Goal: Task Accomplishment & Management: Manage account settings

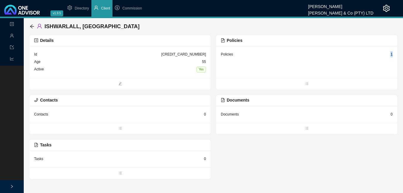
click at [391, 54] on div "1" at bounding box center [392, 54] width 2 height 6
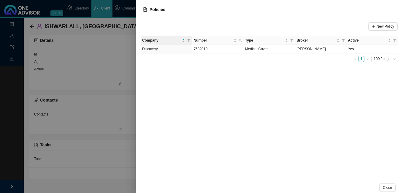
click at [118, 91] on div at bounding box center [201, 96] width 403 height 193
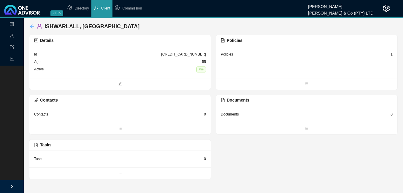
click at [33, 25] on icon "arrow-left" at bounding box center [32, 26] width 5 height 5
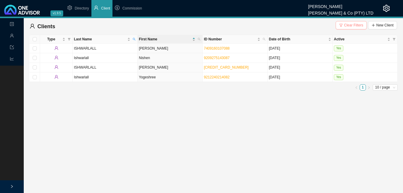
click at [348, 25] on span "Clear Filters" at bounding box center [353, 25] width 19 height 6
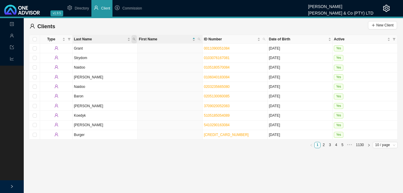
click at [134, 39] on icon "search" at bounding box center [134, 39] width 3 height 3
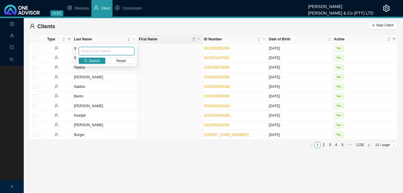
paste input "ULYATE"
type input "ULYATE"
click at [93, 61] on span "Search" at bounding box center [94, 61] width 11 height 6
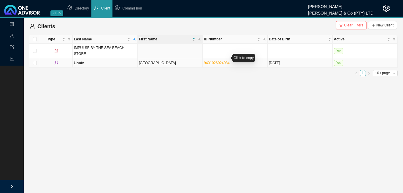
click at [223, 61] on link "9401026024084" at bounding box center [217, 63] width 26 height 4
click at [182, 58] on td "[GEOGRAPHIC_DATA]" at bounding box center [170, 62] width 65 height 9
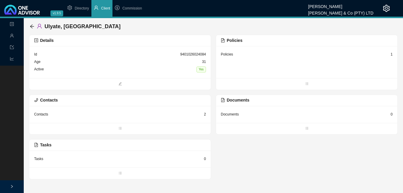
click at [391, 54] on div "1" at bounding box center [392, 54] width 2 height 6
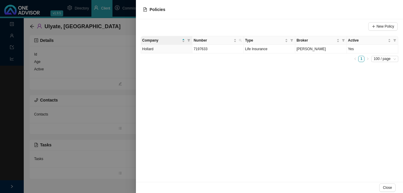
click at [114, 120] on div at bounding box center [201, 96] width 403 height 193
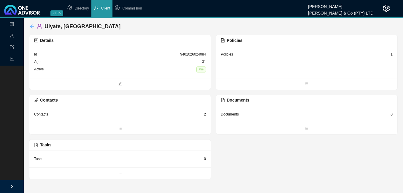
click at [30, 26] on icon "arrow-left" at bounding box center [32, 26] width 5 height 5
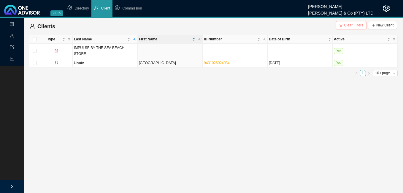
click at [354, 25] on span "Clear Filters" at bounding box center [353, 25] width 19 height 6
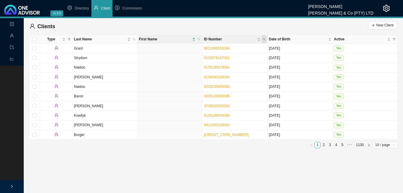
click at [264, 39] on icon "search" at bounding box center [264, 39] width 3 height 3
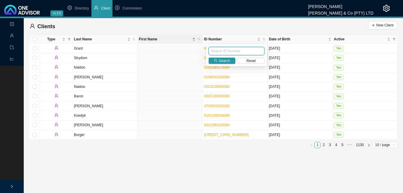
paste input "9505030148083"
type input "9505030148083"
click at [221, 61] on span "Search" at bounding box center [224, 61] width 11 height 6
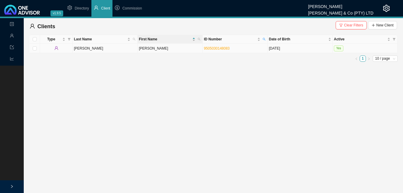
click at [162, 52] on td "[PERSON_NAME]" at bounding box center [170, 48] width 65 height 9
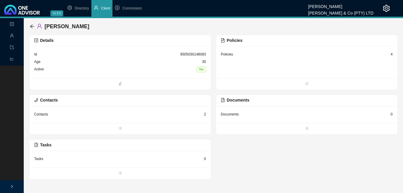
click at [392, 54] on div "4" at bounding box center [392, 54] width 2 height 6
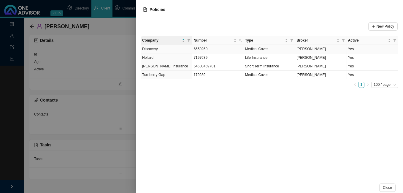
click at [309, 49] on span "[PERSON_NAME]" at bounding box center [310, 49] width 29 height 4
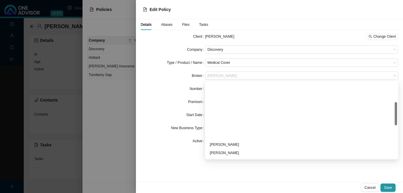
drag, startPoint x: 243, startPoint y: 77, endPoint x: 199, endPoint y: 72, distance: 44.9
click at [199, 72] on div "Broker [PERSON_NAME] Noades" at bounding box center [270, 76] width 258 height 8
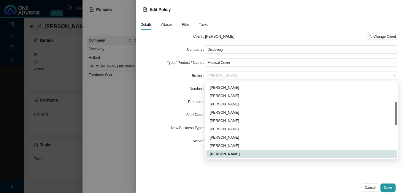
scroll to position [173, 0]
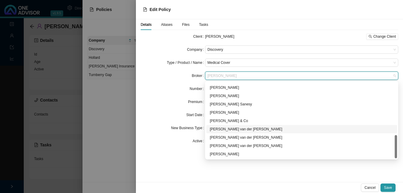
click at [241, 130] on div "[PERSON_NAME] van der [PERSON_NAME]" at bounding box center [302, 129] width 184 height 6
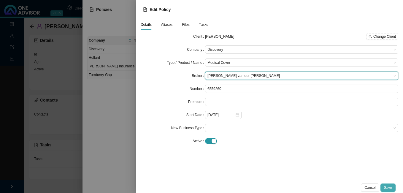
click at [388, 186] on span "Save" at bounding box center [388, 188] width 8 height 6
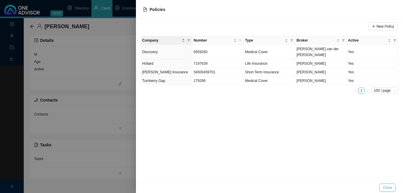
click at [388, 188] on span "Close" at bounding box center [387, 188] width 9 height 6
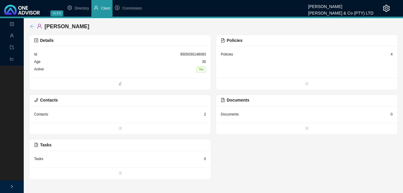
click at [31, 25] on icon "arrow-left" at bounding box center [32, 26] width 5 height 5
